Goal: Check status: Check status

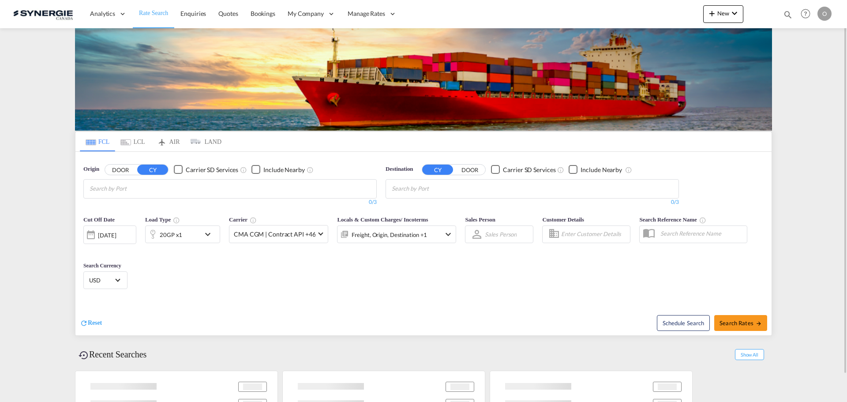
click at [788, 15] on md-icon "icon-magnify" at bounding box center [788, 15] width 10 height 10
drag, startPoint x: 642, startPoint y: 16, endPoint x: 640, endPoint y: 22, distance: 6.6
click at [642, 16] on select "Bookings Quotes Enquiries" at bounding box center [648, 15] width 42 height 16
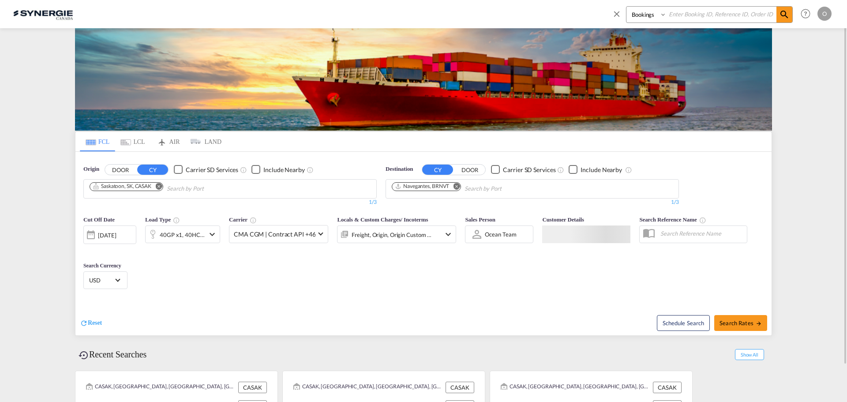
select select "Quotes"
click at [627, 7] on select "Bookings Quotes Enquiries" at bounding box center [648, 15] width 42 height 16
click at [686, 17] on input at bounding box center [722, 14] width 110 height 15
paste input "SYC000010994"
type input "SYC000010994"
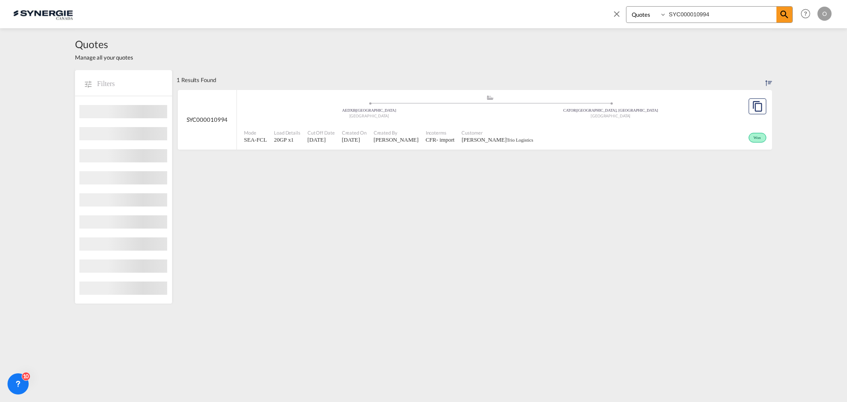
drag, startPoint x: 508, startPoint y: 124, endPoint x: 543, endPoint y: 158, distance: 49.0
click at [508, 124] on div "Mode SEA-FCL Load Details 20GP x1 Cut Off Date 1 May 2025 Created On 1 May 2025…" at bounding box center [504, 137] width 535 height 26
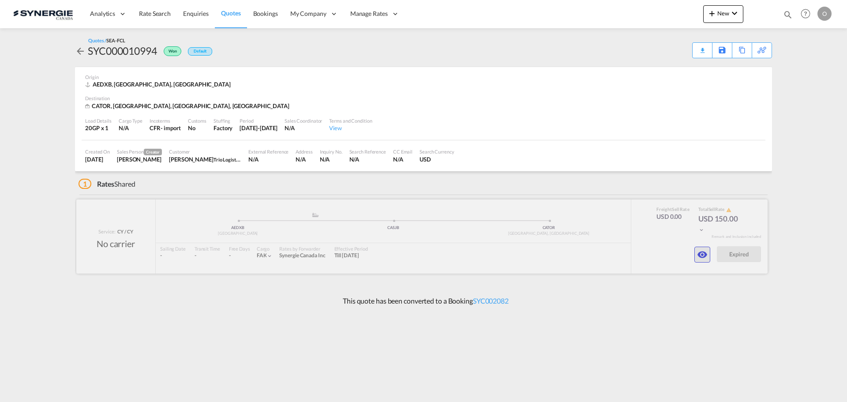
click at [702, 258] on md-icon "icon-eye" at bounding box center [702, 254] width 11 height 11
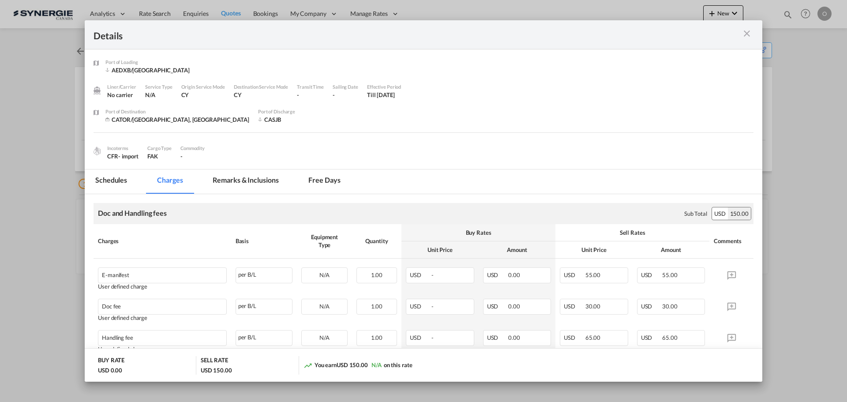
click at [747, 31] on md-icon "icon-close m-3 fg-AAA8AD cursor" at bounding box center [747, 33] width 11 height 11
